Goal: Communication & Community: Answer question/provide support

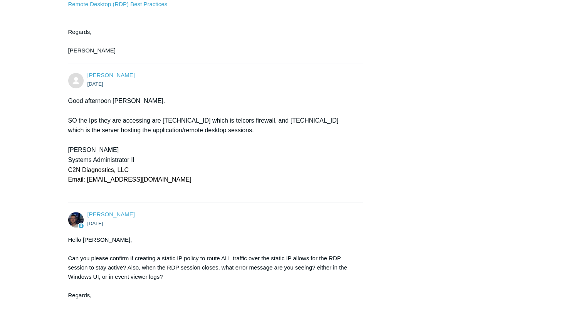
scroll to position [616, 0]
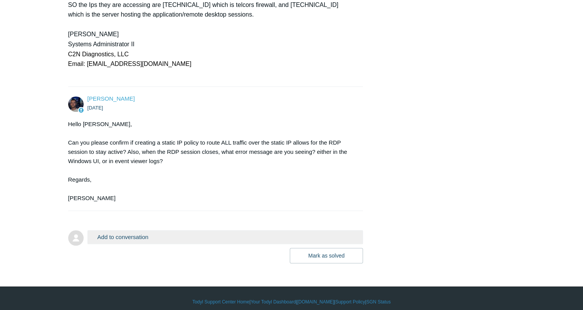
click at [154, 233] on button "Add to conversation" at bounding box center [225, 236] width 276 height 13
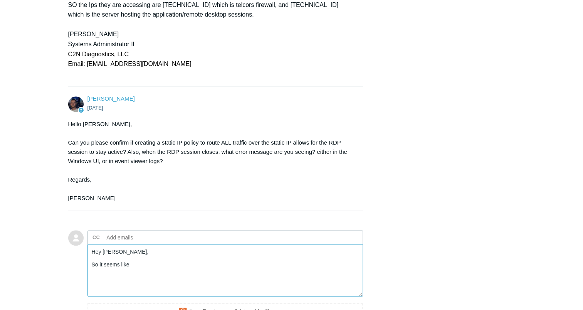
click at [149, 268] on textarea "Hey [PERSON_NAME], So it seems like" at bounding box center [225, 270] width 276 height 52
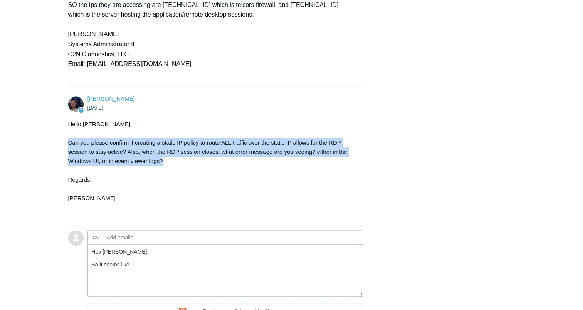
drag, startPoint x: 168, startPoint y: 165, endPoint x: 66, endPoint y: 144, distance: 103.9
copy div "Can you please confirm if creating a static IP policy to route ALL traffic over…"
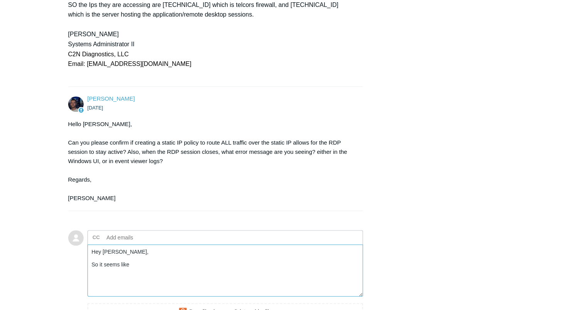
drag, startPoint x: 141, startPoint y: 262, endPoint x: 86, endPoint y: 265, distance: 55.2
click at [86, 265] on form "Add to conversation CC Add emails Hey [PERSON_NAME], So it seems like Drag file…" at bounding box center [215, 282] width 295 height 129
paste textarea "Can you please confirm if creating a static IP policy to route ALL traffic over…"
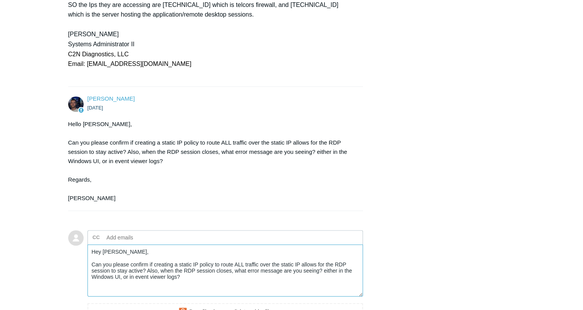
click at [146, 271] on textarea "Hey [PERSON_NAME], Can you please confirm if creating a static IP policy to rou…" at bounding box center [225, 270] width 276 height 52
click at [268, 278] on textarea "Hey [PERSON_NAME], Can you please confirm if creating a static IP policy to rou…" at bounding box center [225, 270] width 276 height 52
click at [186, 271] on textarea "Hey [PERSON_NAME], Can you please confirm if creating a static IP policy to rou…" at bounding box center [225, 270] width 276 height 52
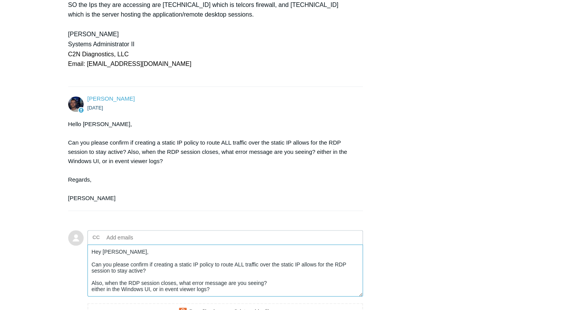
click at [232, 286] on textarea "Hey [PERSON_NAME], Can you please confirm if creating a static IP policy to rou…" at bounding box center [225, 270] width 276 height 52
click at [291, 281] on textarea "Hey [PERSON_NAME], Can you please confirm if creating a static IP policy to rou…" at bounding box center [225, 270] width 276 height 52
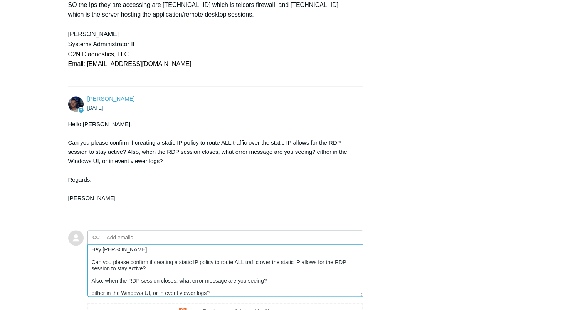
click at [160, 268] on textarea "Hey [PERSON_NAME], Can you please confirm if creating a static IP policy to rou…" at bounding box center [225, 270] width 276 height 52
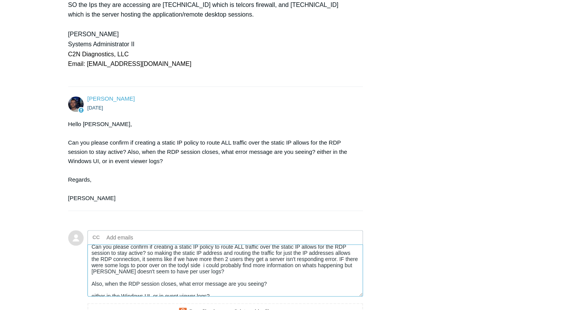
scroll to position [31, 0]
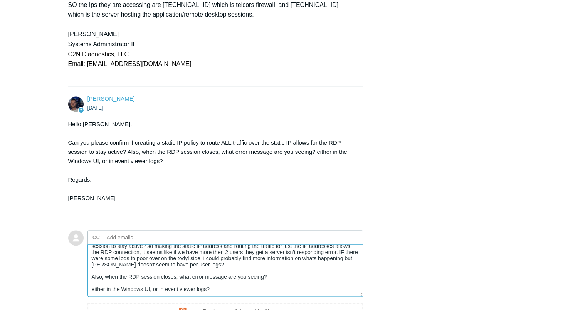
click at [283, 270] on textarea "Hey [PERSON_NAME], Can you please confirm if creating a static IP policy to rou…" at bounding box center [225, 270] width 276 height 52
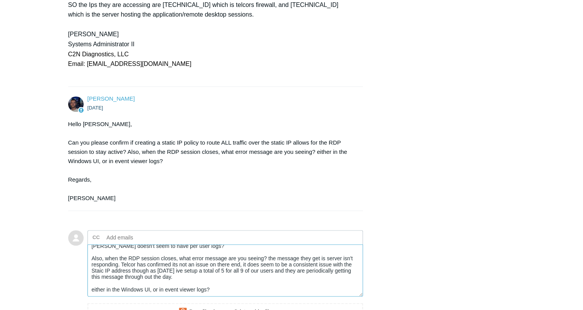
scroll to position [49, 0]
click at [228, 282] on textarea "Hey [PERSON_NAME], Can you please confirm if creating a static IP policy to rou…" at bounding box center [225, 270] width 276 height 52
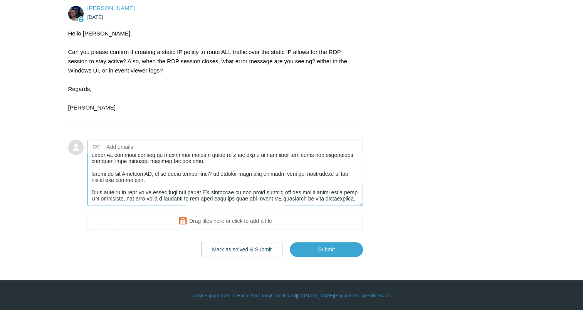
scroll to position [707, 0]
type textarea "Hey [PERSON_NAME], Can you please confirm if creating a static IP policy to rou…"
click at [337, 251] on input "Submit" at bounding box center [326, 249] width 73 height 15
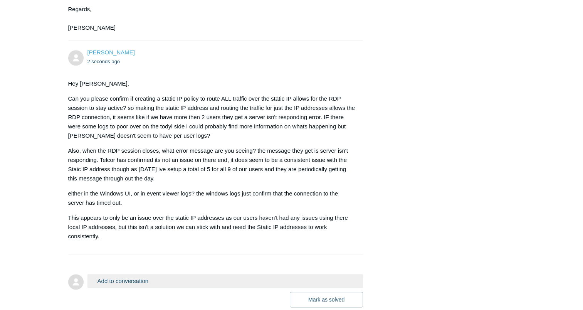
scroll to position [798, 0]
